Goal: Transaction & Acquisition: Purchase product/service

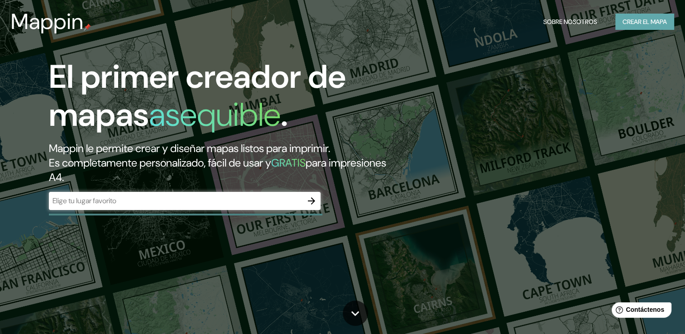
click at [640, 21] on font "Crear el mapa" at bounding box center [645, 21] width 44 height 11
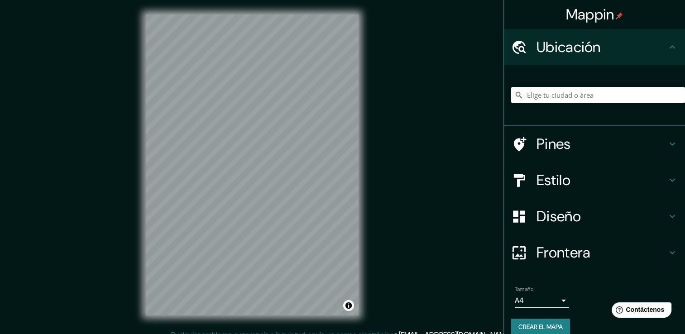
click at [398, 269] on div "Mappin Ubicación Pines Estilo Diseño Frontera Elige un borde. Sugerencia : pued…" at bounding box center [342, 172] width 685 height 344
click at [409, 218] on div "Mappin Ubicación Pines Estilo Diseño Frontera Elige un borde. Sugerencia : pued…" at bounding box center [342, 172] width 685 height 344
click at [407, 189] on div "Mappin Ubicación Pines Estilo Diseño Frontera Elige un borde. Sugerencia : pued…" at bounding box center [342, 172] width 685 height 344
click at [487, 186] on div "Mappin Ubicación Pines Estilo Diseño Frontera Elige un borde. Sugerencia : pued…" at bounding box center [342, 172] width 685 height 344
click at [417, 171] on div "Mappin Ubicación Pines Estilo Diseño Frontera Elige un borde. Sugerencia : pued…" at bounding box center [342, 172] width 685 height 344
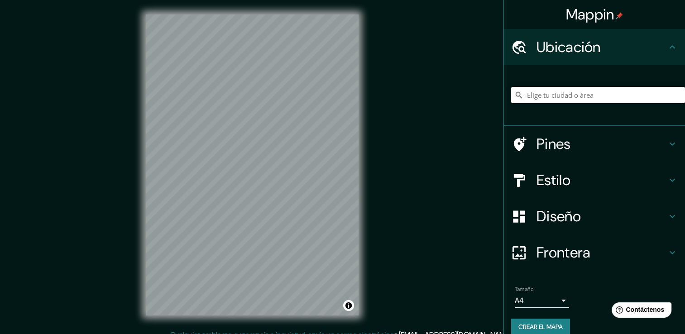
click at [685, 229] on html "Mappin Ubicación Pines Estilo Diseño Frontera Elige un borde. Sugerencia : pued…" at bounding box center [342, 167] width 685 height 334
click at [647, 194] on div "Mappin Ubicación Pines Estilo Diseño Frontera Elige un borde. Sugerencia : pued…" at bounding box center [342, 172] width 685 height 344
drag, startPoint x: 647, startPoint y: 194, endPoint x: 432, endPoint y: 183, distance: 214.9
click at [432, 183] on div "Mappin Ubicación Pines Estilo Diseño Frontera Elige un borde. Sugerencia : pued…" at bounding box center [342, 172] width 685 height 344
click at [440, 183] on div "Mappin Ubicación Pines Estilo Diseño Frontera Elige un borde. Sugerencia : pued…" at bounding box center [342, 172] width 685 height 344
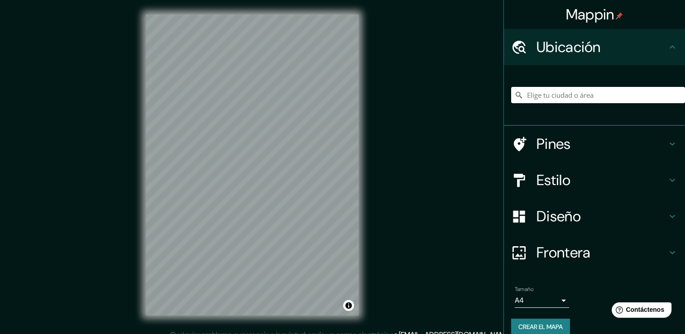
click at [422, 194] on div "Mappin Ubicación Pines Estilo Diseño Frontera Elige un borde. Sugerencia : pued…" at bounding box center [342, 172] width 685 height 344
click at [466, 220] on div "Mappin Ubicación Pines Estilo Diseño Frontera Elige un borde. Sugerencia : pued…" at bounding box center [342, 172] width 685 height 344
click at [485, 219] on div "Mappin Ubicación Pines Estilo Diseño Frontera Elige un borde. Sugerencia : pued…" at bounding box center [342, 172] width 685 height 344
click at [477, 210] on div "Mappin Ubicación Pines Estilo Diseño Frontera Elige un borde. Sugerencia : pued…" at bounding box center [342, 172] width 685 height 344
click at [373, 209] on div "Mappin Ubicación Pines Estilo Diseño Frontera Elige un borde. Sugerencia : pued…" at bounding box center [342, 172] width 685 height 344
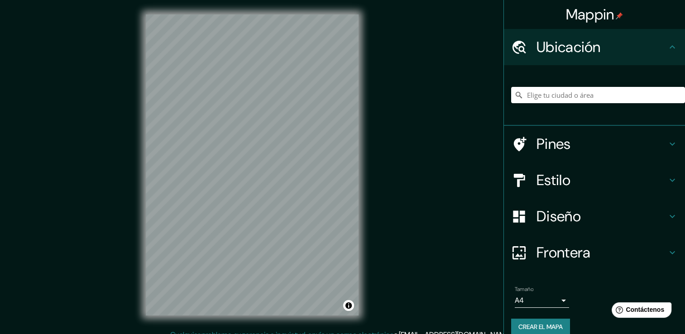
click at [442, 219] on div "Mappin Ubicación Pines Estilo Diseño Frontera Elige un borde. Sugerencia : pued…" at bounding box center [342, 172] width 685 height 344
click at [428, 202] on div "Mappin Ubicación Pines Estilo Diseño Frontera Elige un borde. Sugerencia : pued…" at bounding box center [342, 172] width 685 height 344
click at [439, 197] on div "Mappin Ubicación Pines Estilo Diseño Frontera Elige un borde. Sugerencia : pued…" at bounding box center [342, 172] width 685 height 344
click at [460, 202] on div "Mappin Ubicación Pines Estilo Diseño Frontera Elige un borde. Sugerencia : pued…" at bounding box center [342, 172] width 685 height 344
click at [498, 187] on div "Mappin Ubicación Pines Estilo Diseño Frontera Elige un borde. Sugerencia : pued…" at bounding box center [342, 172] width 685 height 344
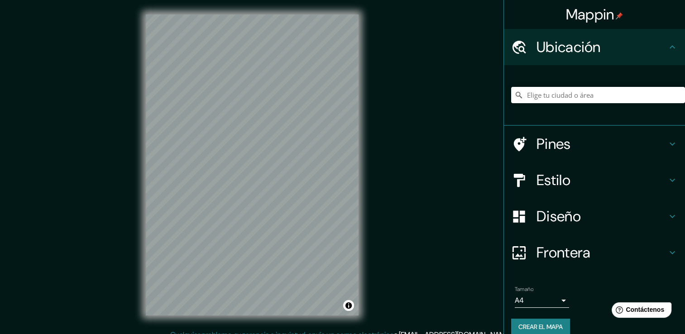
click at [495, 186] on div "Mappin Ubicación Pines Estilo Diseño Frontera Elige un borde. Sugerencia : pued…" at bounding box center [342, 172] width 685 height 344
click at [459, 180] on div "Mappin Ubicación Pines Estilo Diseño Frontera Elige un borde. Sugerencia : pued…" at bounding box center [342, 172] width 685 height 344
click at [500, 187] on div "Mappin Ubicación Pines Estilo Diseño Frontera Elige un borde. Sugerencia : pued…" at bounding box center [342, 172] width 685 height 344
click at [541, 104] on div "Mappin Ubicación Pines Estilo Diseño Frontera Elige un borde. Sugerencia : pued…" at bounding box center [342, 172] width 685 height 344
click at [603, 186] on div "Mappin Ubicación Pines Estilo Diseño Frontera Elige un borde. Sugerencia : pued…" at bounding box center [342, 172] width 685 height 344
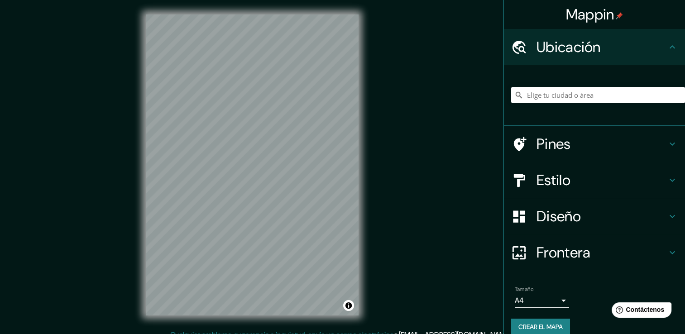
click at [443, 263] on div "Mappin Ubicación Pines Estilo Diseño Frontera Elige un borde. Sugerencia : pued…" at bounding box center [342, 172] width 685 height 344
click at [563, 147] on h4 "Pines" at bounding box center [602, 144] width 130 height 18
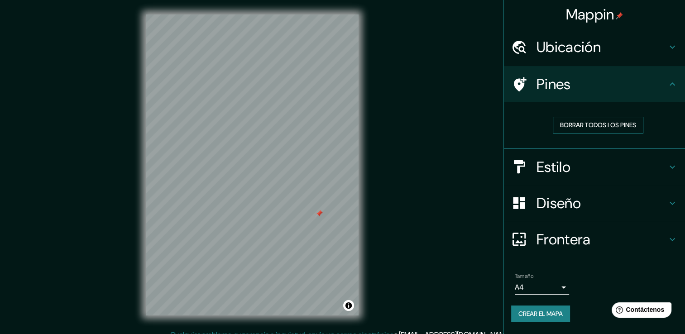
click at [600, 124] on font "Borrar todos los pines" at bounding box center [598, 125] width 76 height 11
click at [365, 97] on div "© Mapbox © OpenStreetMap Improve this map" at bounding box center [252, 165] width 242 height 330
click at [455, 69] on div "Mappin Ubicación Pines Borrar todos los pines Estilo Diseño Frontera Elige un b…" at bounding box center [342, 172] width 685 height 344
click at [470, 64] on div "Mappin Ubicación Pines Borrar todos los pines Estilo Diseño Frontera Elige un b…" at bounding box center [342, 172] width 685 height 344
click at [511, 87] on div "Mappin Ubicación Pines Borrar todos los pines Estilo Diseño Frontera Elige un b…" at bounding box center [342, 172] width 685 height 344
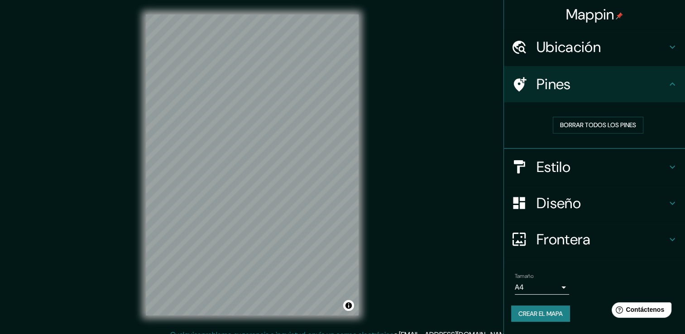
click at [470, 142] on div "Mappin Ubicación Pines Borrar todos los pines Estilo Diseño Frontera Elige un b…" at bounding box center [342, 172] width 685 height 344
click at [193, 0] on html "Mappin Ubicación Pines Borrar todos los pines Estilo Diseño Frontera Elige un b…" at bounding box center [342, 167] width 685 height 334
click at [617, 203] on h4 "Diseño" at bounding box center [602, 203] width 130 height 18
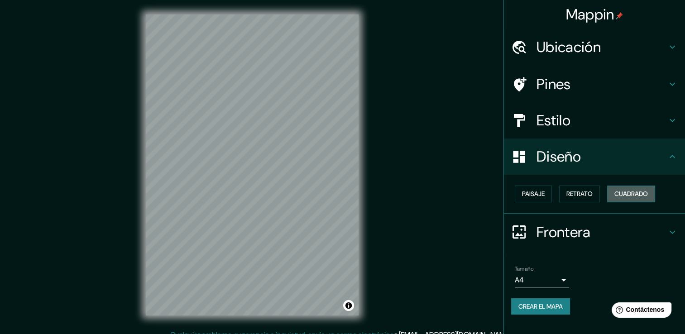
click at [629, 190] on font "Cuadrado" at bounding box center [631, 193] width 34 height 11
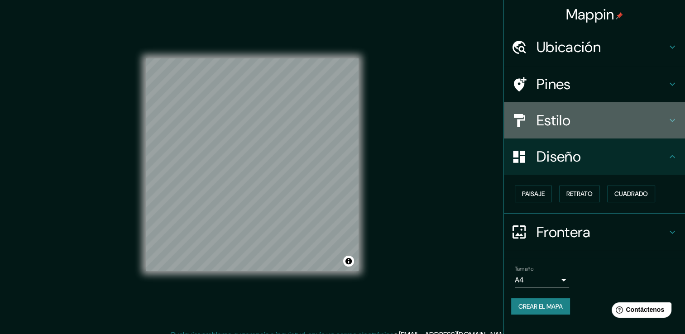
click at [602, 121] on h4 "Estilo" at bounding box center [602, 120] width 130 height 18
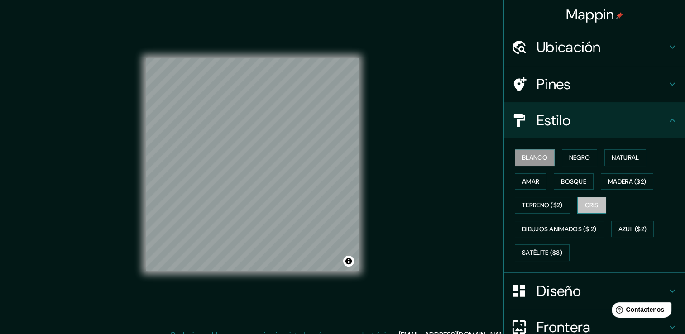
click at [585, 197] on button "Gris" at bounding box center [591, 205] width 29 height 17
click at [393, 204] on div "Mappin Ubicación Pines Estilo Blanco Negro Natural Amar Bosque Madera ($2) Terr…" at bounding box center [342, 172] width 685 height 344
click at [563, 282] on h4 "Diseño" at bounding box center [602, 291] width 130 height 18
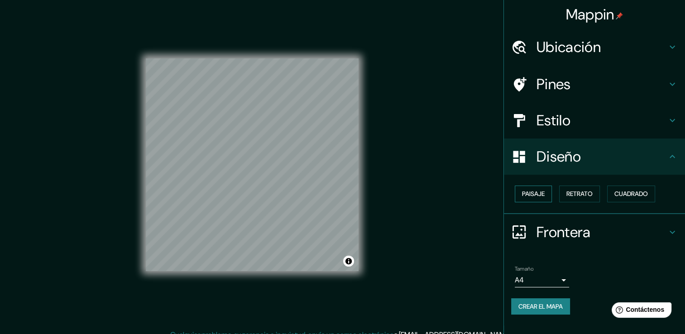
click at [531, 197] on font "Paisaje" at bounding box center [533, 193] width 23 height 11
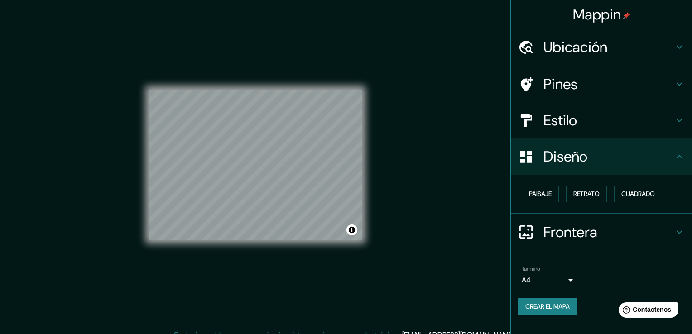
click at [541, 285] on body "Mappin Ubicación Pines Estilo Diseño Paisaje Retrato Cuadrado Frontera Elige un…" at bounding box center [346, 167] width 692 height 334
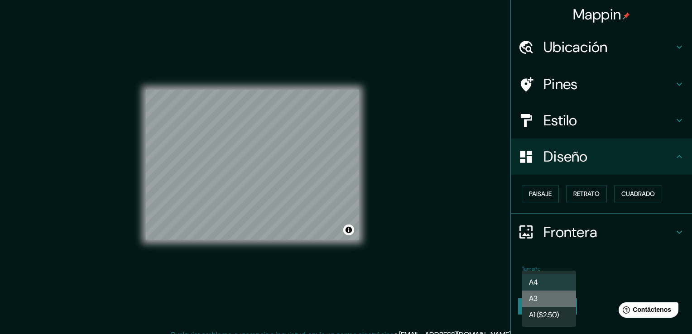
click at [540, 294] on li "A3" at bounding box center [549, 299] width 54 height 16
type input "a4"
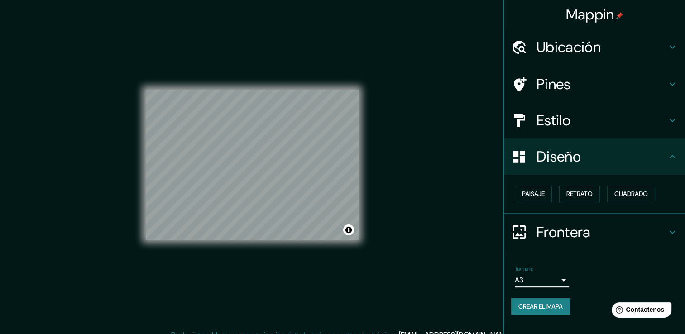
click at [542, 305] on font "Crear el mapa" at bounding box center [540, 306] width 44 height 11
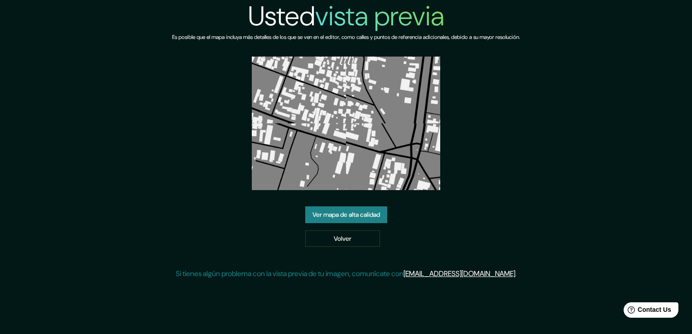
click at [359, 206] on link "Ver mapa de alta calidad" at bounding box center [346, 214] width 82 height 17
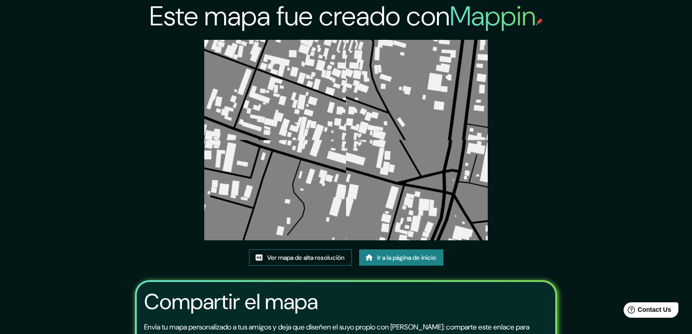
click at [318, 252] on font "Ver mapa de alta resolución" at bounding box center [305, 257] width 77 height 11
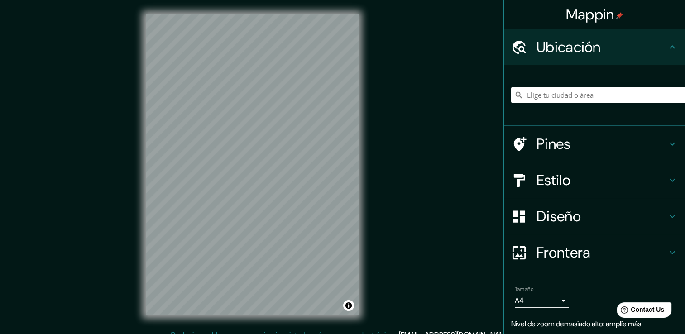
click at [477, 164] on div "Mappin Ubicación Pines Estilo Diseño Frontera Elige un borde. Sugerencia : pued…" at bounding box center [342, 172] width 685 height 344
click at [428, 36] on div "Mappin Ubicación Pines Estilo Diseño Frontera Elige un borde. Sugerencia : pued…" at bounding box center [342, 172] width 685 height 344
click at [528, 193] on div "Mappin Ubicación Pines Estilo Diseño Frontera Elige un borde. Sugerencia : pued…" at bounding box center [342, 172] width 685 height 344
click at [569, 218] on h4 "Diseño" at bounding box center [602, 216] width 130 height 18
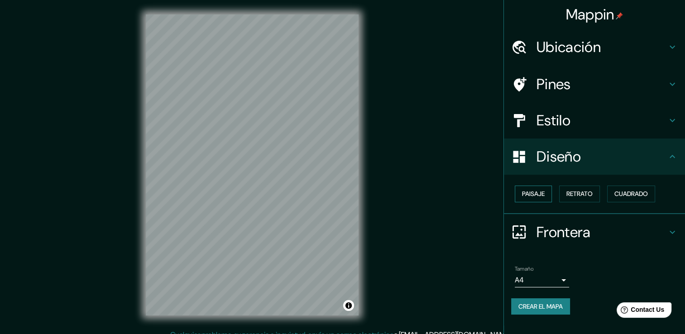
click at [542, 194] on font "Paisaje" at bounding box center [533, 193] width 23 height 11
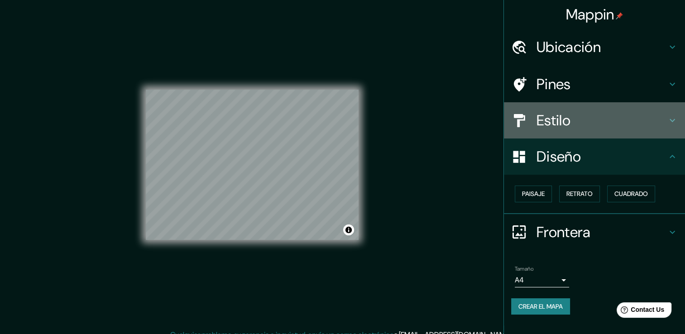
click at [596, 134] on div "Estilo" at bounding box center [594, 120] width 181 height 36
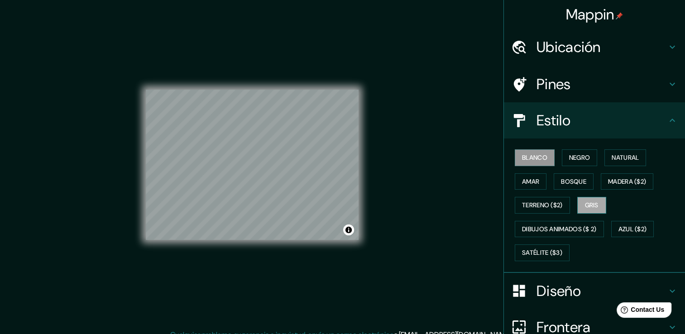
click at [594, 211] on button "Gris" at bounding box center [591, 205] width 29 height 17
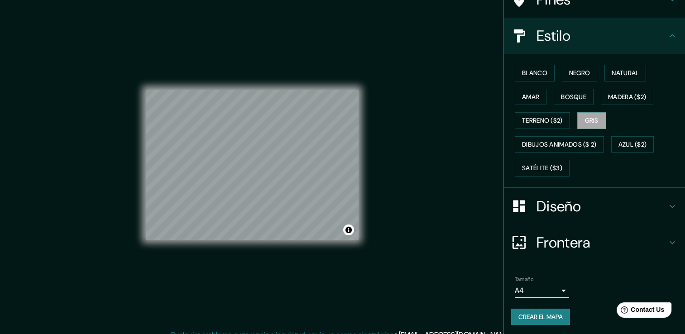
click at [538, 288] on body "Mappin Ubicación Pines Estilo Blanco Negro Natural Amar Bosque Madera ($2) Terr…" at bounding box center [342, 167] width 685 height 334
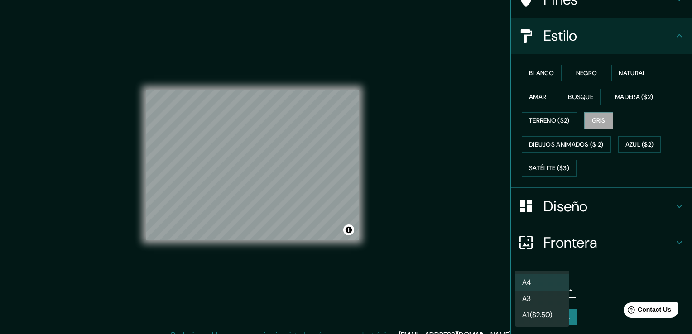
click at [530, 302] on font "A3" at bounding box center [526, 298] width 9 height 11
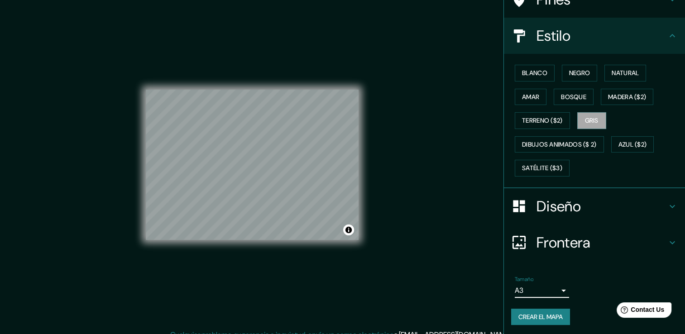
click at [531, 312] on font "Crear el mapa" at bounding box center [540, 317] width 44 height 11
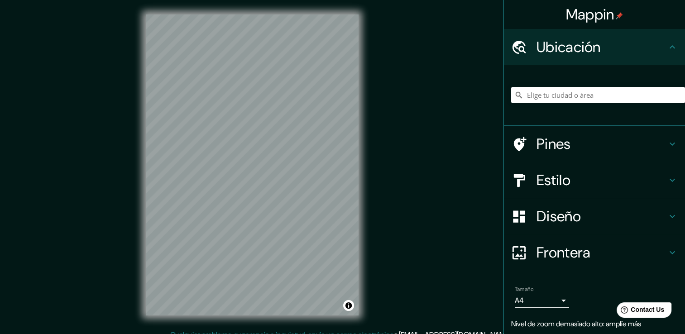
click at [364, 147] on div "© Mapbox © OpenStreetMap Improve this map" at bounding box center [252, 165] width 242 height 330
drag, startPoint x: 223, startPoint y: 192, endPoint x: 542, endPoint y: 187, distance: 318.8
click at [446, 187] on div "Mappin Ubicación Pines Estilo Diseño Frontera Elige un borde. Sugerencia : pued…" at bounding box center [342, 172] width 685 height 344
click at [407, 183] on div "Mappin Ubicación Pines Estilo Diseño Frontera Elige un borde. Sugerencia : pued…" at bounding box center [342, 172] width 685 height 344
click at [418, 134] on div "Mappin Ubicación Pines Estilo Diseño Frontera Elige un borde. Sugerencia : pued…" at bounding box center [342, 172] width 685 height 344
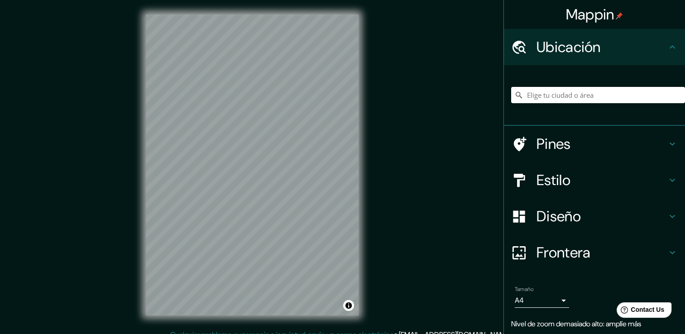
click at [377, 118] on div "Mappin Ubicación Pines Estilo Diseño Frontera Elige un borde. Sugerencia : pued…" at bounding box center [342, 172] width 685 height 344
click at [119, 256] on div "Mappin Ubicación Pines Estilo Diseño Frontera Elige un borde. Sugerencia : pued…" at bounding box center [342, 172] width 685 height 344
click at [609, 148] on h4 "Pines" at bounding box center [602, 144] width 130 height 18
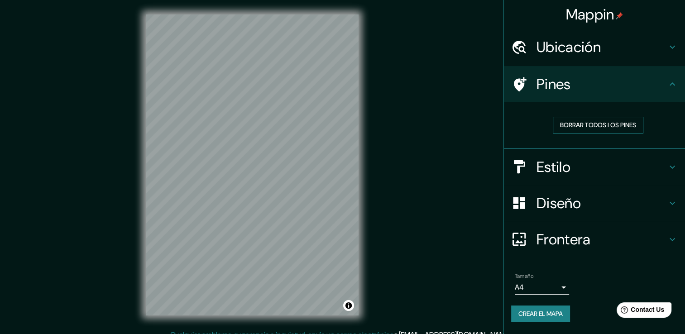
click at [597, 126] on font "Borrar todos los pines" at bounding box center [598, 125] width 76 height 11
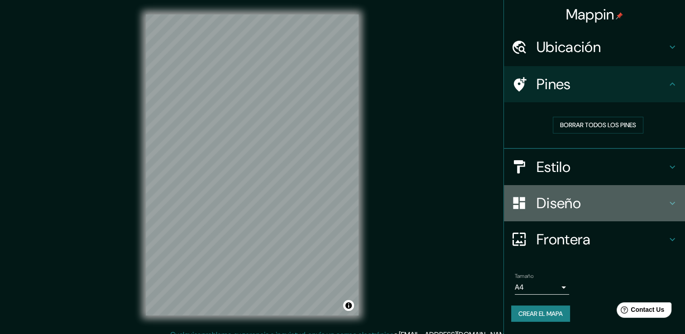
click at [574, 203] on h4 "Diseño" at bounding box center [602, 203] width 130 height 18
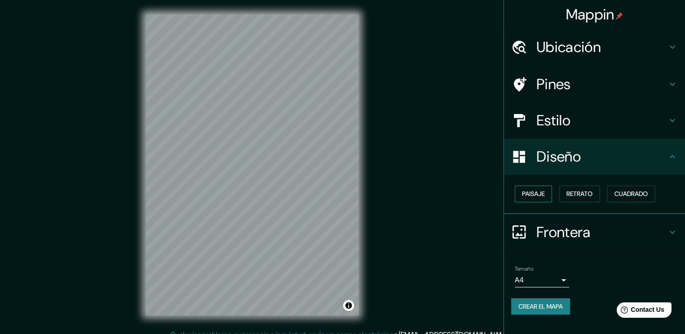
click at [538, 200] on button "Paisaje" at bounding box center [533, 194] width 37 height 17
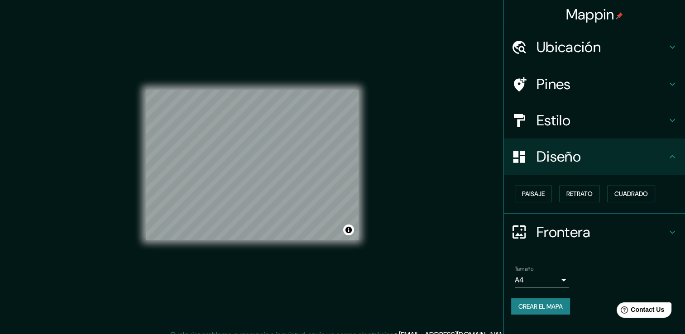
click at [581, 112] on h4 "Estilo" at bounding box center [602, 120] width 130 height 18
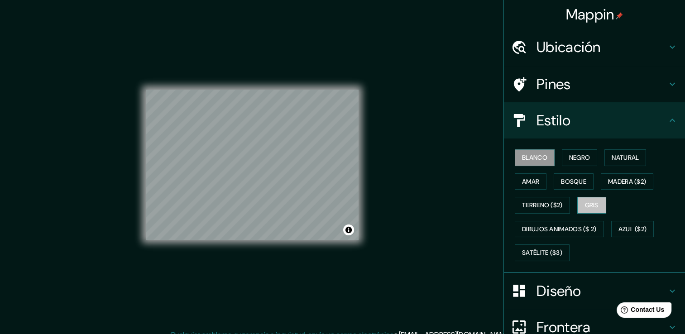
click at [595, 206] on button "Gris" at bounding box center [591, 205] width 29 height 17
click at [564, 126] on h4 "Estilo" at bounding box center [602, 120] width 130 height 18
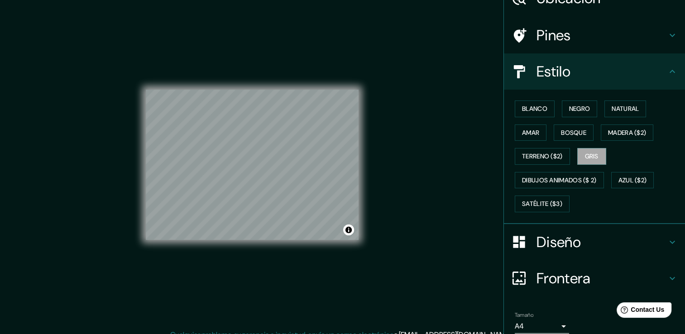
click at [566, 233] on h4 "Diseño" at bounding box center [602, 242] width 130 height 18
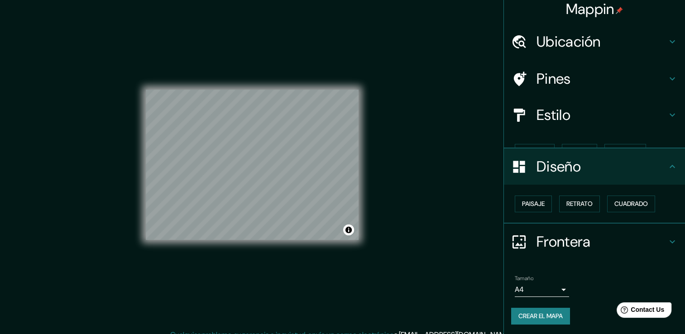
scroll to position [0, 0]
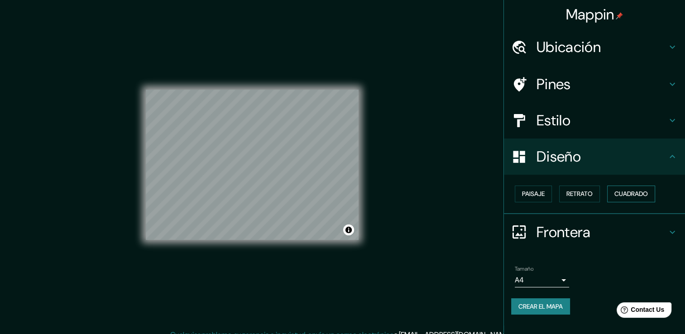
click at [611, 194] on button "Cuadrado" at bounding box center [631, 194] width 48 height 17
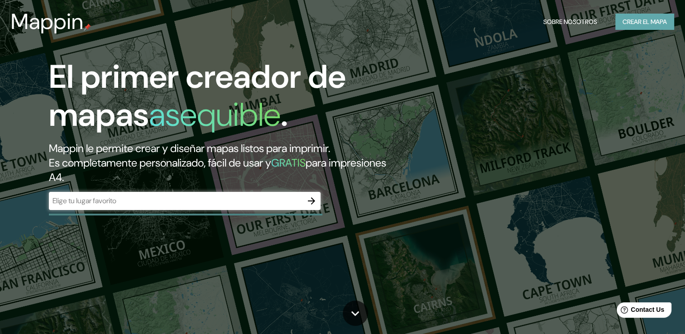
click at [652, 19] on font "Crear el mapa" at bounding box center [645, 21] width 44 height 11
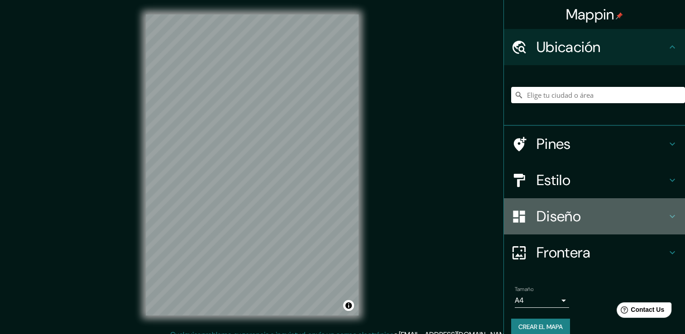
click at [545, 217] on h4 "Diseño" at bounding box center [602, 216] width 130 height 18
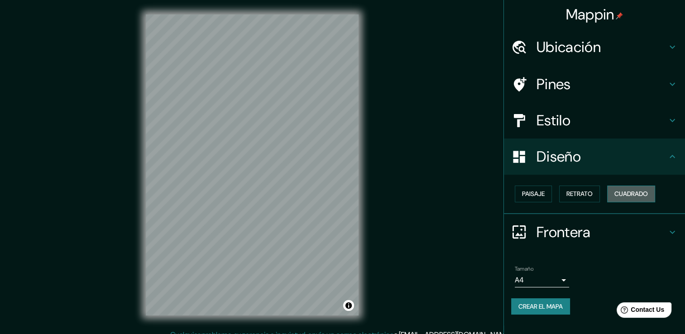
click at [631, 197] on font "Cuadrado" at bounding box center [631, 193] width 34 height 11
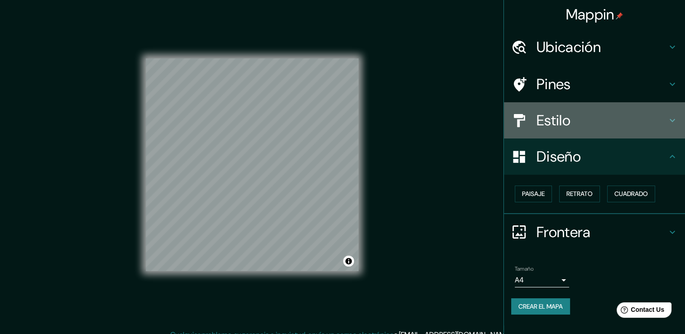
click at [574, 110] on div "Estilo" at bounding box center [594, 120] width 181 height 36
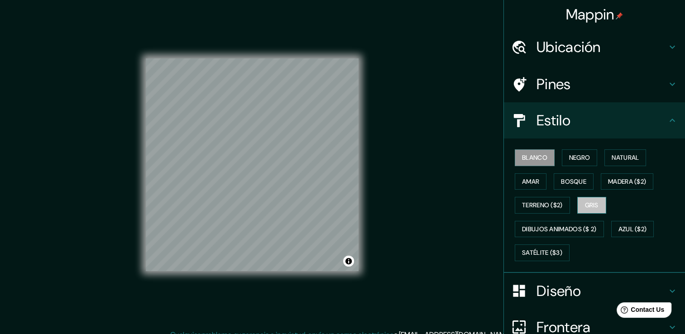
click at [594, 200] on font "Gris" at bounding box center [592, 205] width 14 height 11
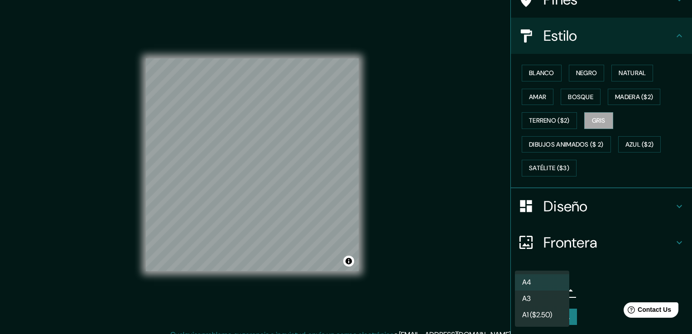
click at [543, 295] on body "Mappin Ubicación Pines Estilo Blanco Negro Natural Amar Bosque Madera ($2) Terr…" at bounding box center [346, 167] width 692 height 334
click at [543, 295] on li "A3" at bounding box center [542, 299] width 54 height 16
type input "a4"
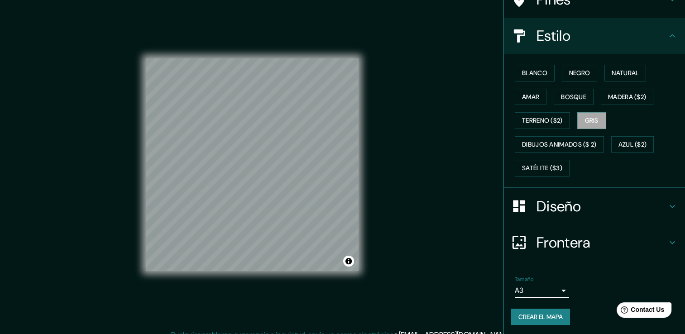
click at [539, 314] on font "Crear el mapa" at bounding box center [540, 317] width 44 height 11
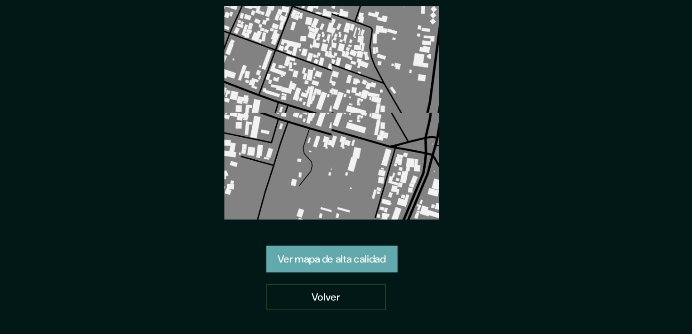
click at [364, 213] on link "Ver mapa de alta calidad" at bounding box center [346, 214] width 82 height 17
